Goal: Find specific page/section: Find specific page/section

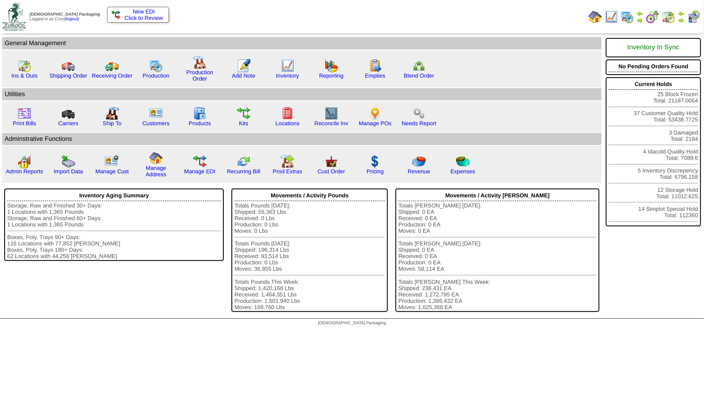
click at [681, 19] on img at bounding box center [681, 20] width 7 height 7
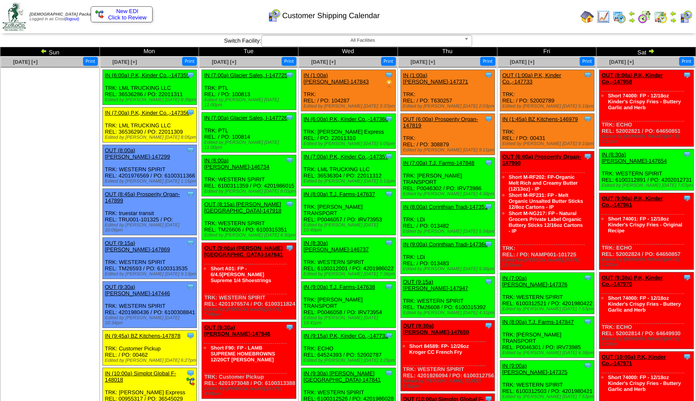
click at [630, 21] on img at bounding box center [632, 20] width 7 height 7
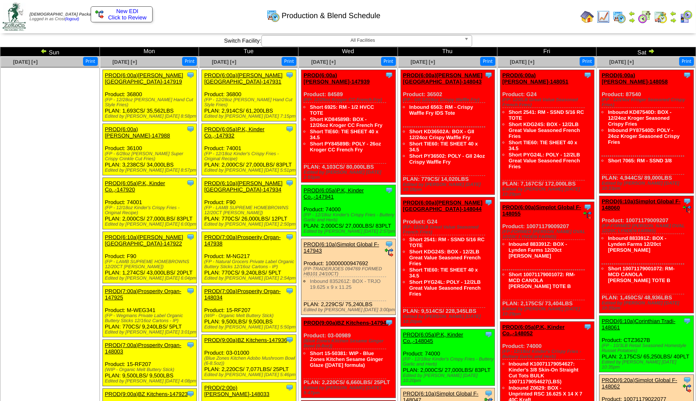
click at [43, 52] on img at bounding box center [43, 51] width 7 height 7
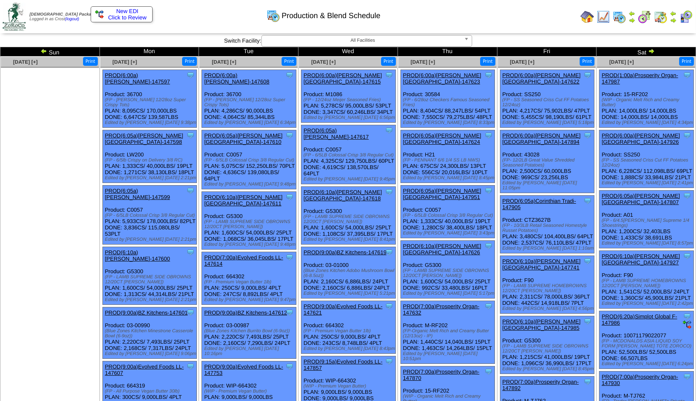
click at [651, 52] on img at bounding box center [651, 51] width 7 height 7
